Goal: Information Seeking & Learning: Learn about a topic

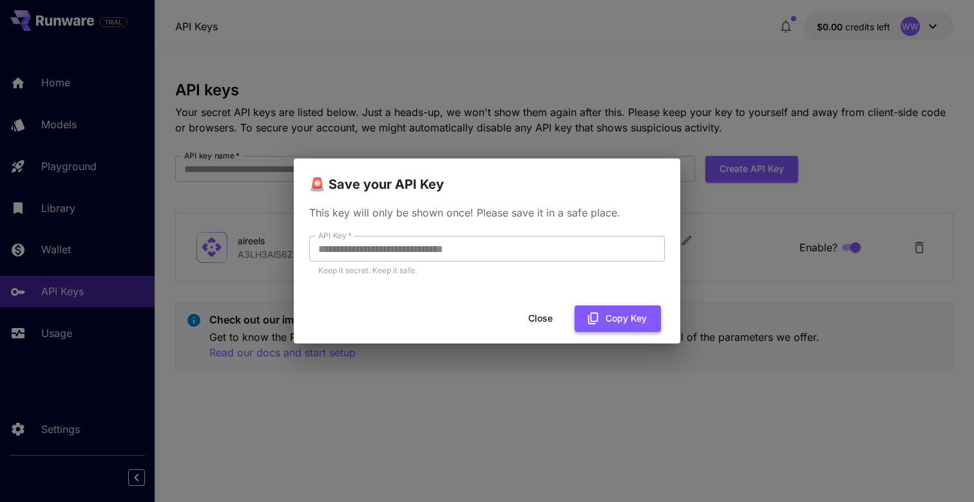
click at [647, 325] on button "Copy Key" at bounding box center [617, 318] width 86 height 26
click at [544, 317] on button "Close" at bounding box center [540, 318] width 58 height 26
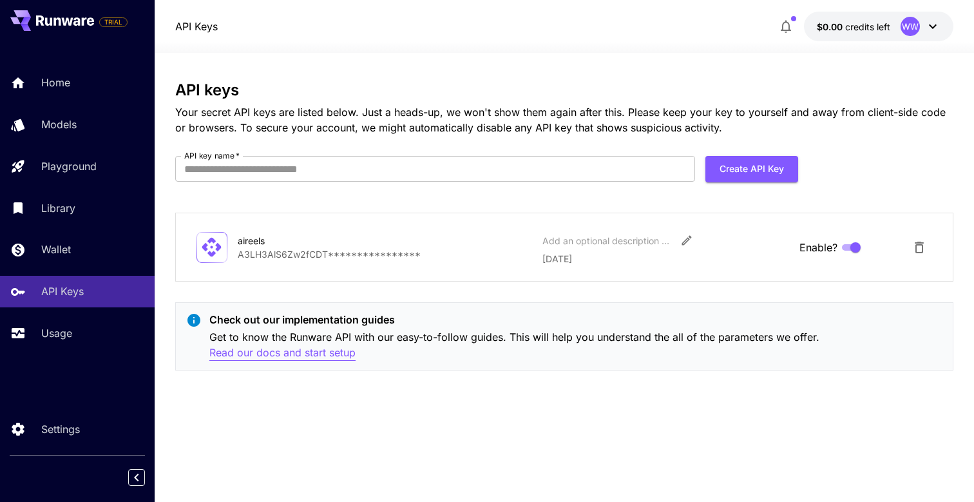
click at [340, 348] on p "Read our docs and start setup" at bounding box center [282, 353] width 146 height 16
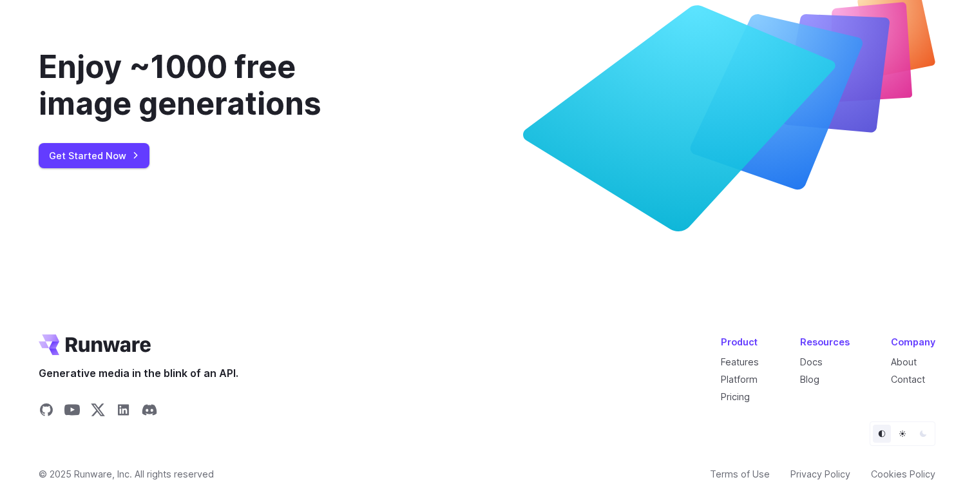
scroll to position [4821, 0]
click at [820, 363] on link "Docs" at bounding box center [811, 361] width 23 height 11
click at [906, 357] on link "About" at bounding box center [904, 361] width 26 height 11
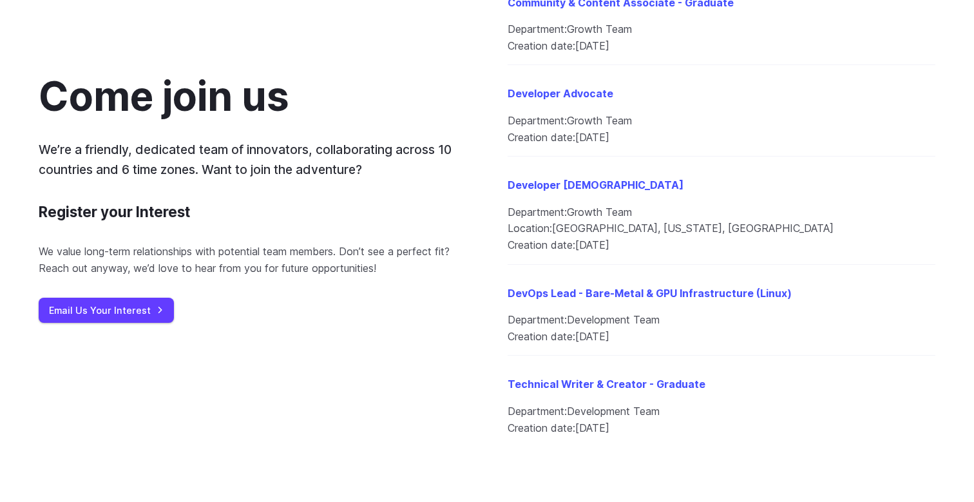
scroll to position [1714, 0]
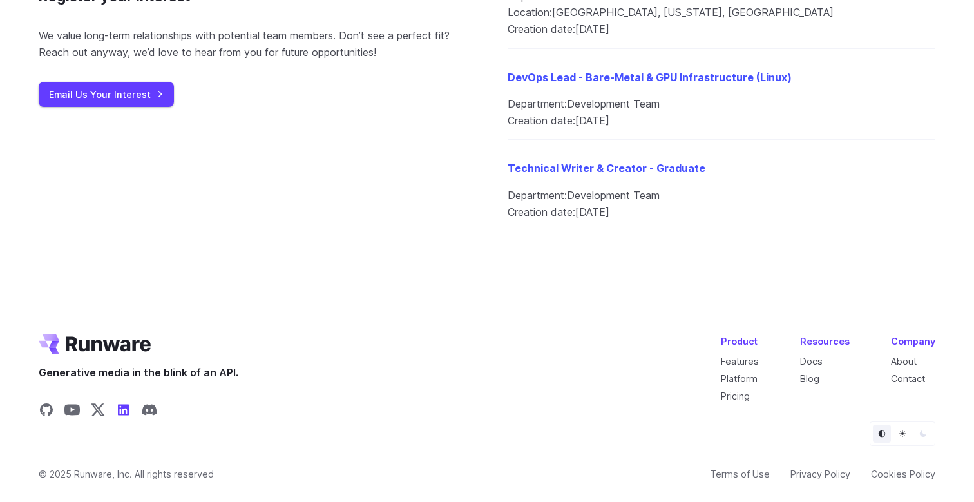
click at [117, 411] on icon "Share on LinkedIn" at bounding box center [123, 409] width 15 height 15
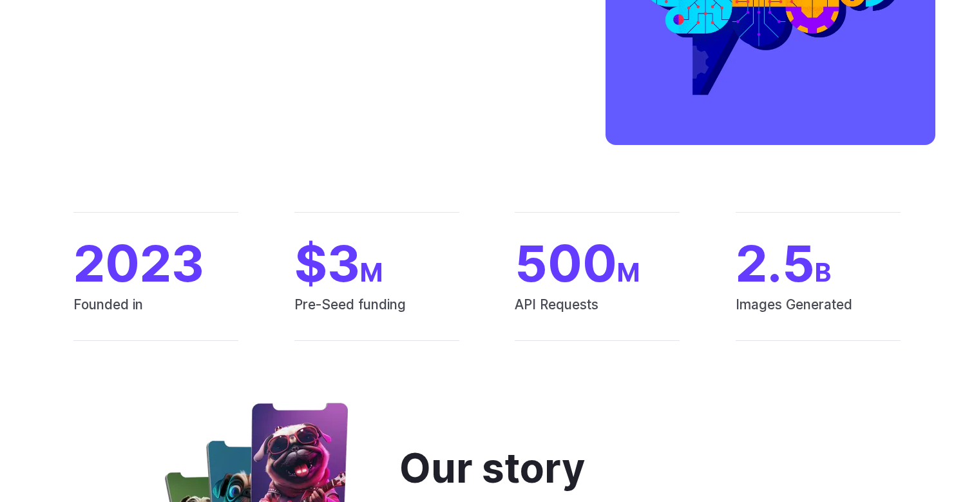
scroll to position [0, 0]
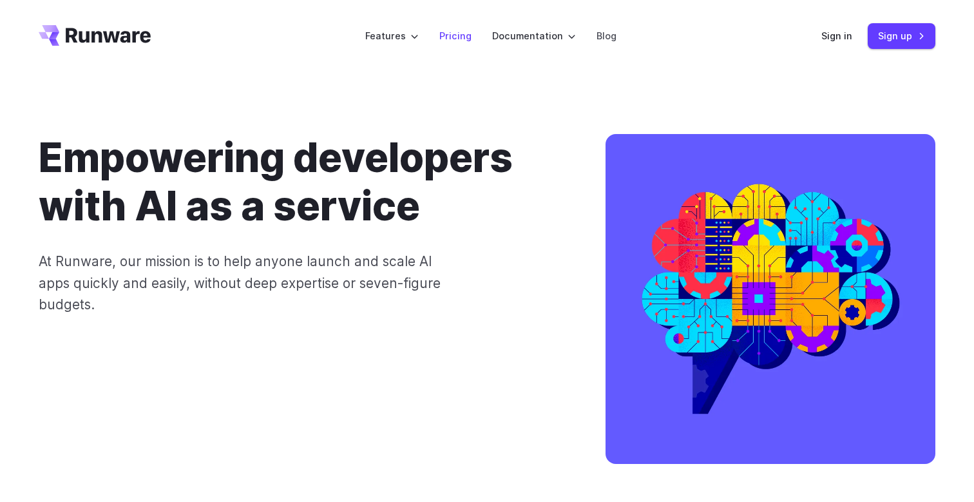
click at [453, 38] on link "Pricing" at bounding box center [455, 35] width 32 height 15
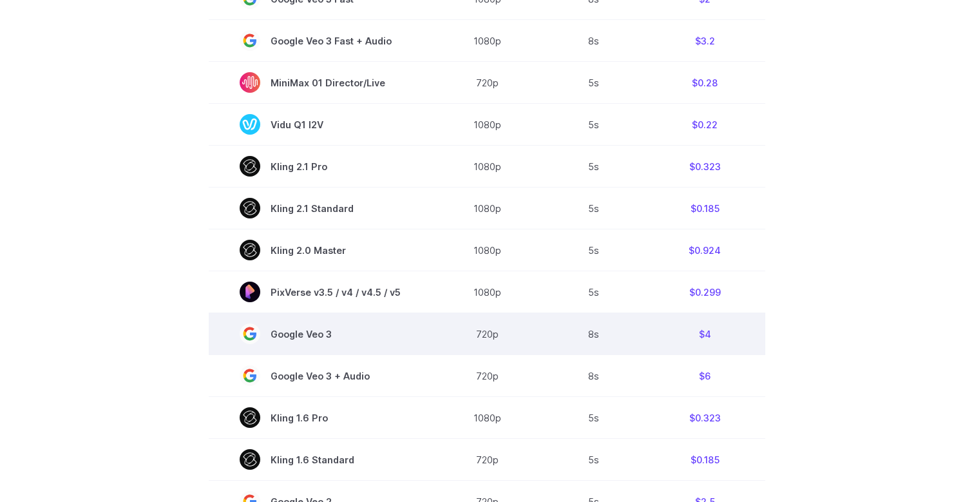
scroll to position [798, 0]
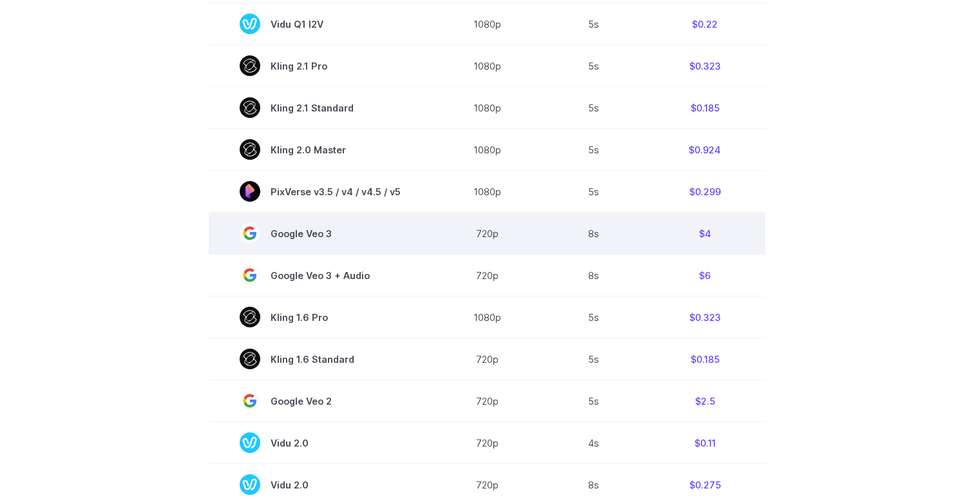
drag, startPoint x: 274, startPoint y: 240, endPoint x: 332, endPoint y: 238, distance: 58.0
click at [332, 238] on span "Google Veo 3" at bounding box center [320, 233] width 161 height 21
copy span "Google Veo 3"
